Goal: Book appointment/travel/reservation

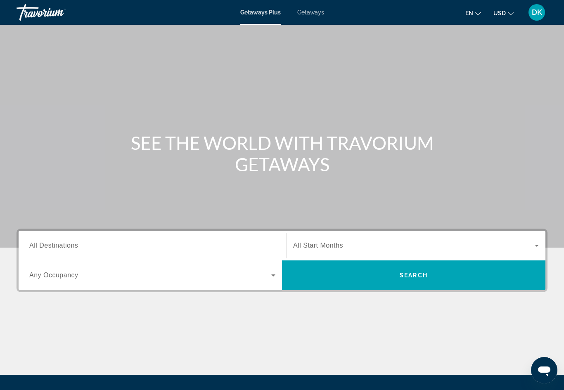
click at [116, 244] on input "Destination All Destinations" at bounding box center [152, 246] width 246 height 10
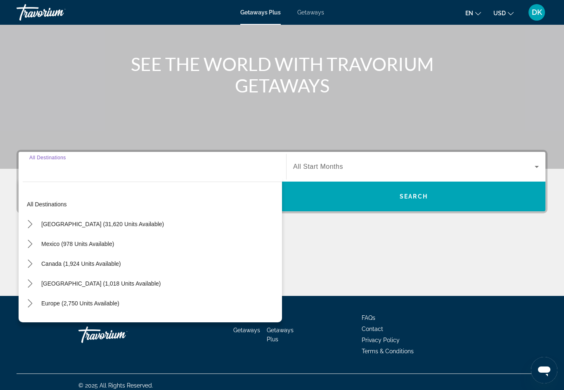
scroll to position [86, 0]
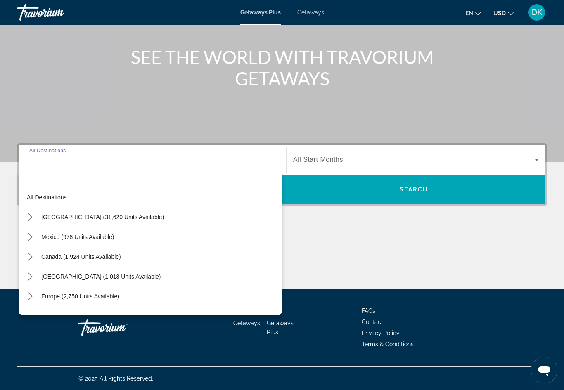
click at [33, 216] on icon "Toggle United States (31,620 units available) submenu" at bounding box center [30, 217] width 8 height 8
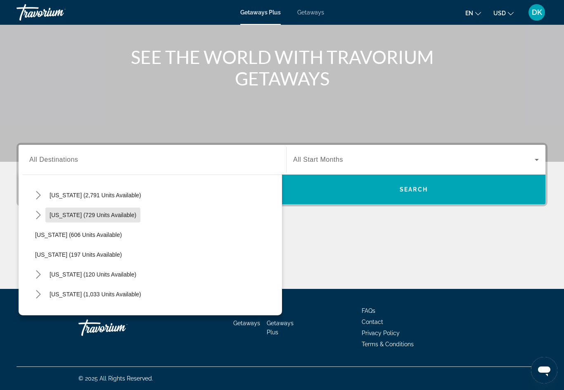
scroll to position [438, 0]
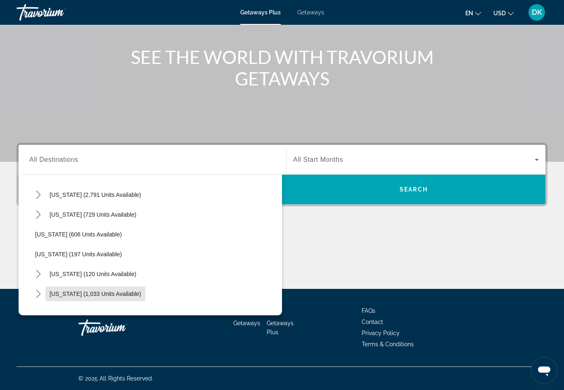
click at [109, 289] on span "Select destination: North Carolina (1,033 units available)" at bounding box center [95, 294] width 100 height 20
type input "**********"
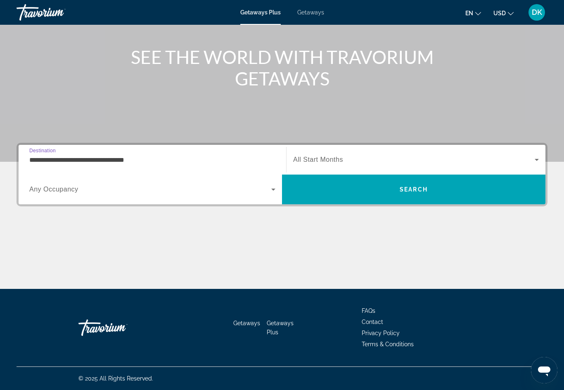
click at [387, 156] on span "Search widget" at bounding box center [413, 160] width 241 height 10
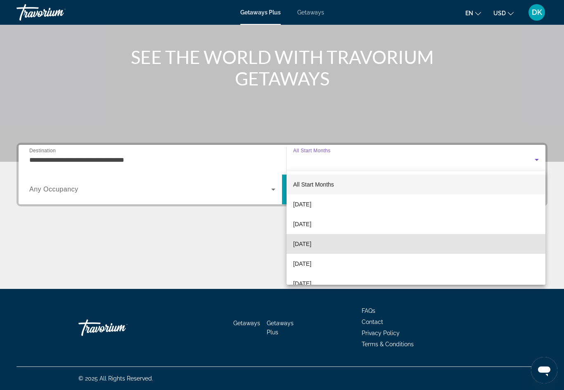
click at [311, 240] on span "[DATE]" at bounding box center [302, 244] width 18 height 10
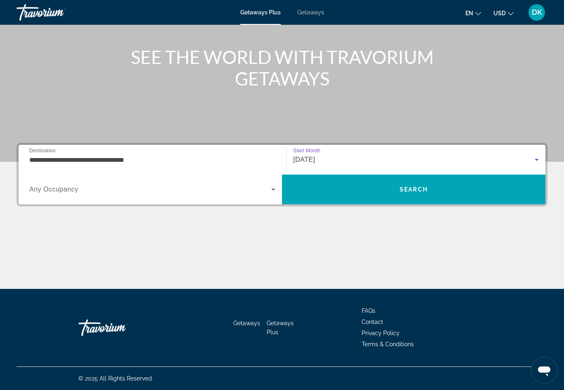
click at [254, 189] on span "Search widget" at bounding box center [150, 190] width 242 height 10
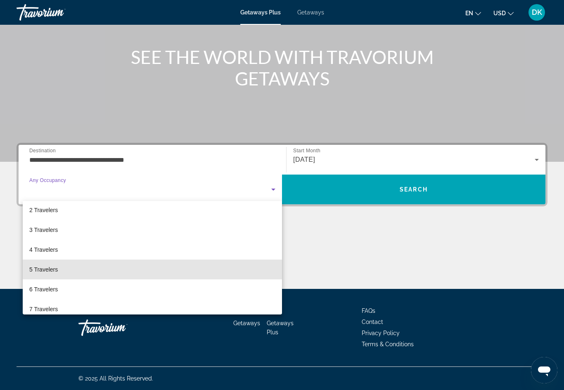
scroll to position [28, 0]
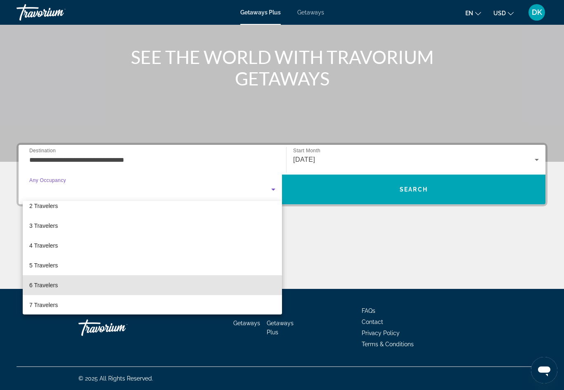
click at [53, 286] on span "6 Travelers" at bounding box center [43, 285] width 28 height 10
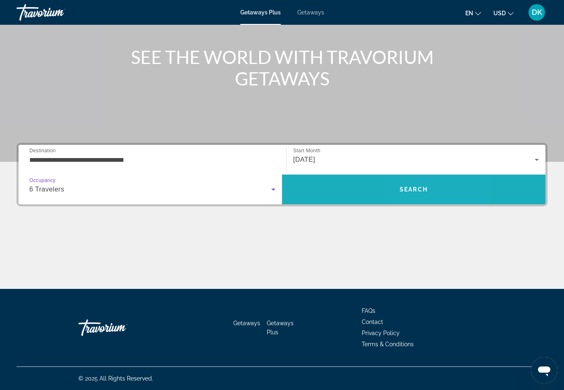
click at [415, 193] on span "Search" at bounding box center [413, 190] width 263 height 20
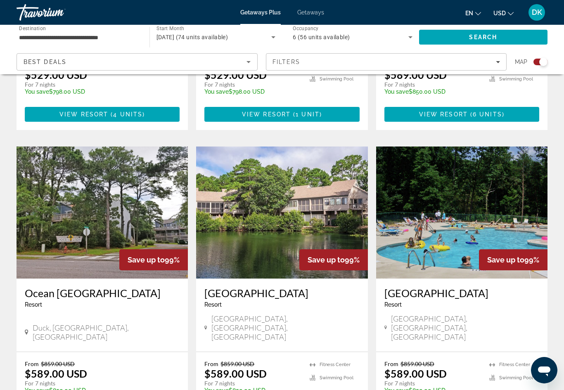
scroll to position [529, 0]
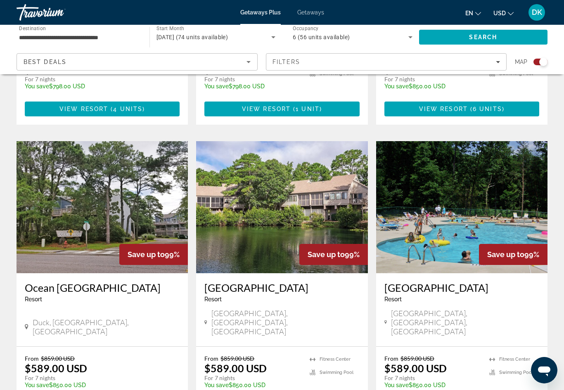
click at [478, 178] on img "Main content" at bounding box center [461, 207] width 171 height 132
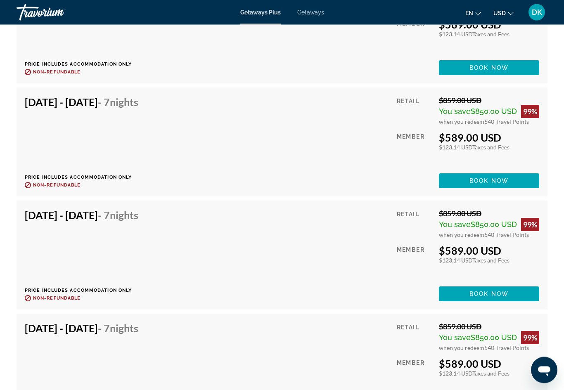
scroll to position [2088, 0]
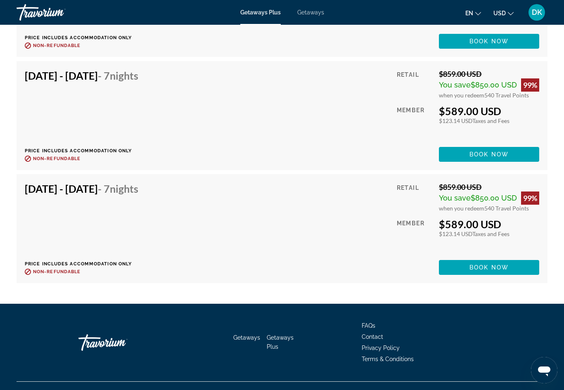
click at [521, 269] on span "Main content" at bounding box center [489, 268] width 100 height 20
